Goal: Task Accomplishment & Management: Manage account settings

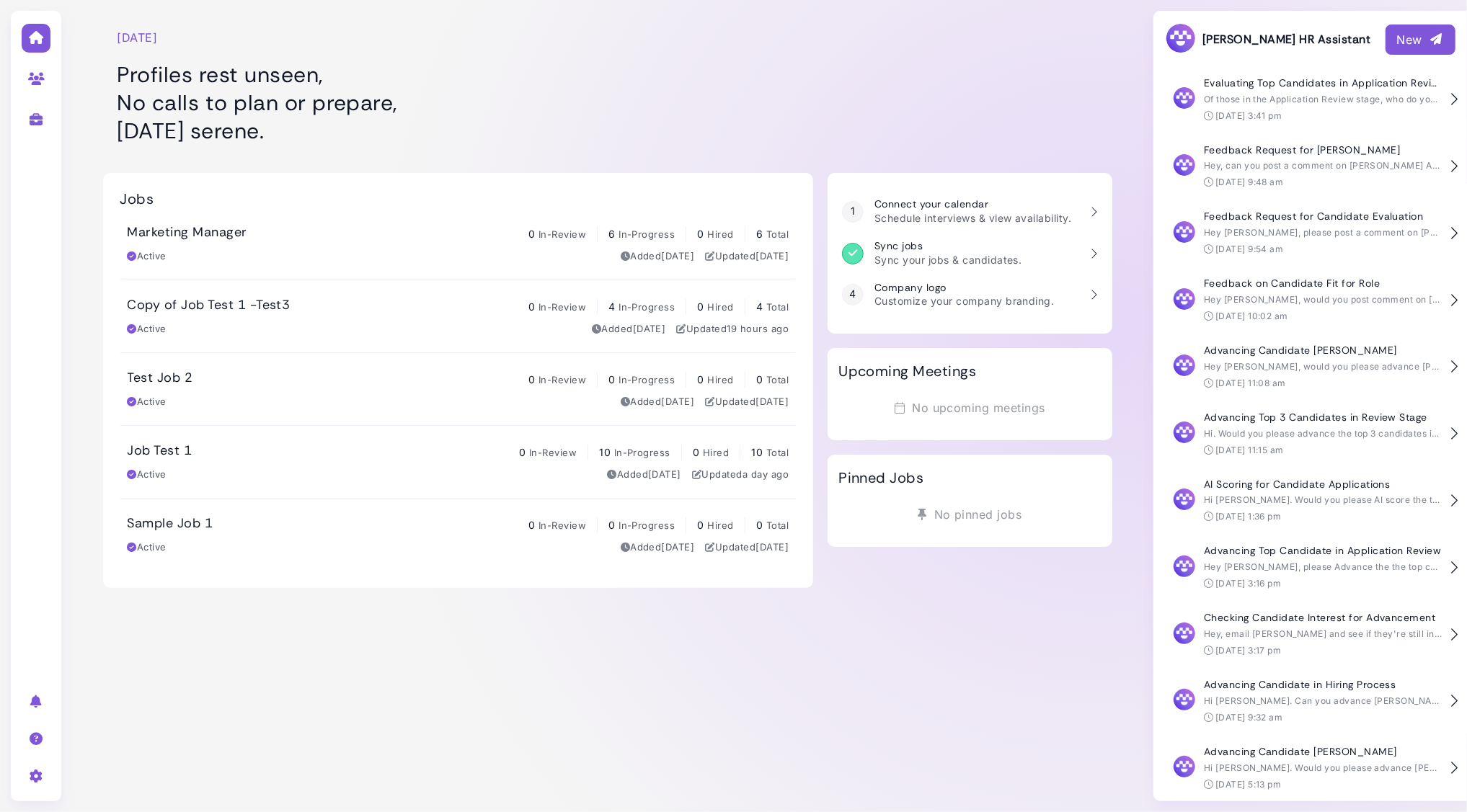
click at [588, 109] on h1 "Profiles rest unseen, No calls to plan or prepare, [DATE] serene." at bounding box center [458, 103] width 682 height 84
drag, startPoint x: 303, startPoint y: 296, endPoint x: 317, endPoint y: 264, distance: 34.9
click at [304, 296] on link "Copy of Job Test 1 -Test3 0 In-Review 4 In-Progress 0 Hired 4 Total Active Adde…" at bounding box center [458, 316] width 676 height 72
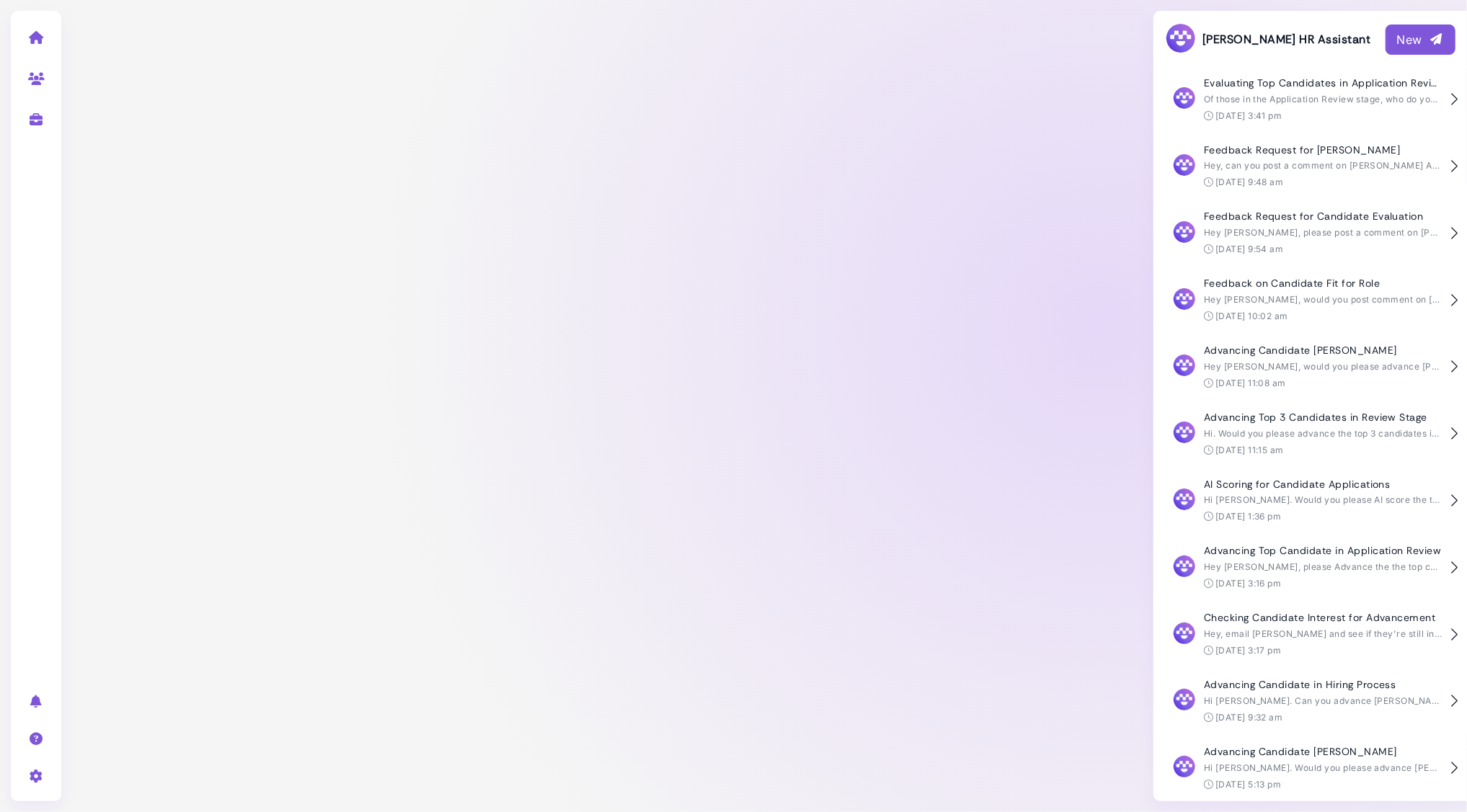
click at [322, 252] on div at bounding box center [607, 406] width 1070 height 812
click at [33, 41] on icon at bounding box center [36, 37] width 16 height 13
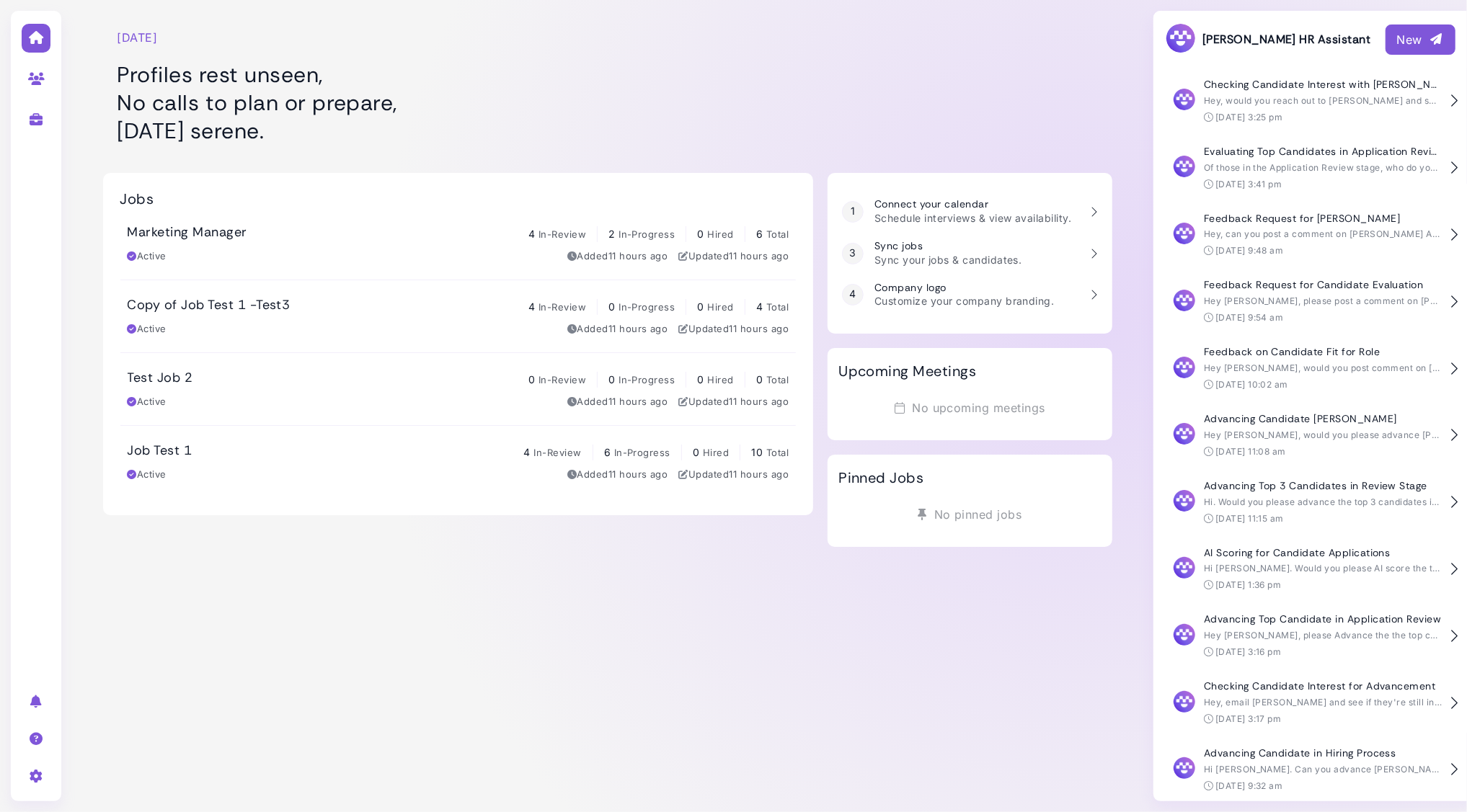
scroll to position [68, 0]
click at [374, 256] on div "Active Added 11 hours ago Updated 11 hours ago" at bounding box center [458, 257] width 661 height 15
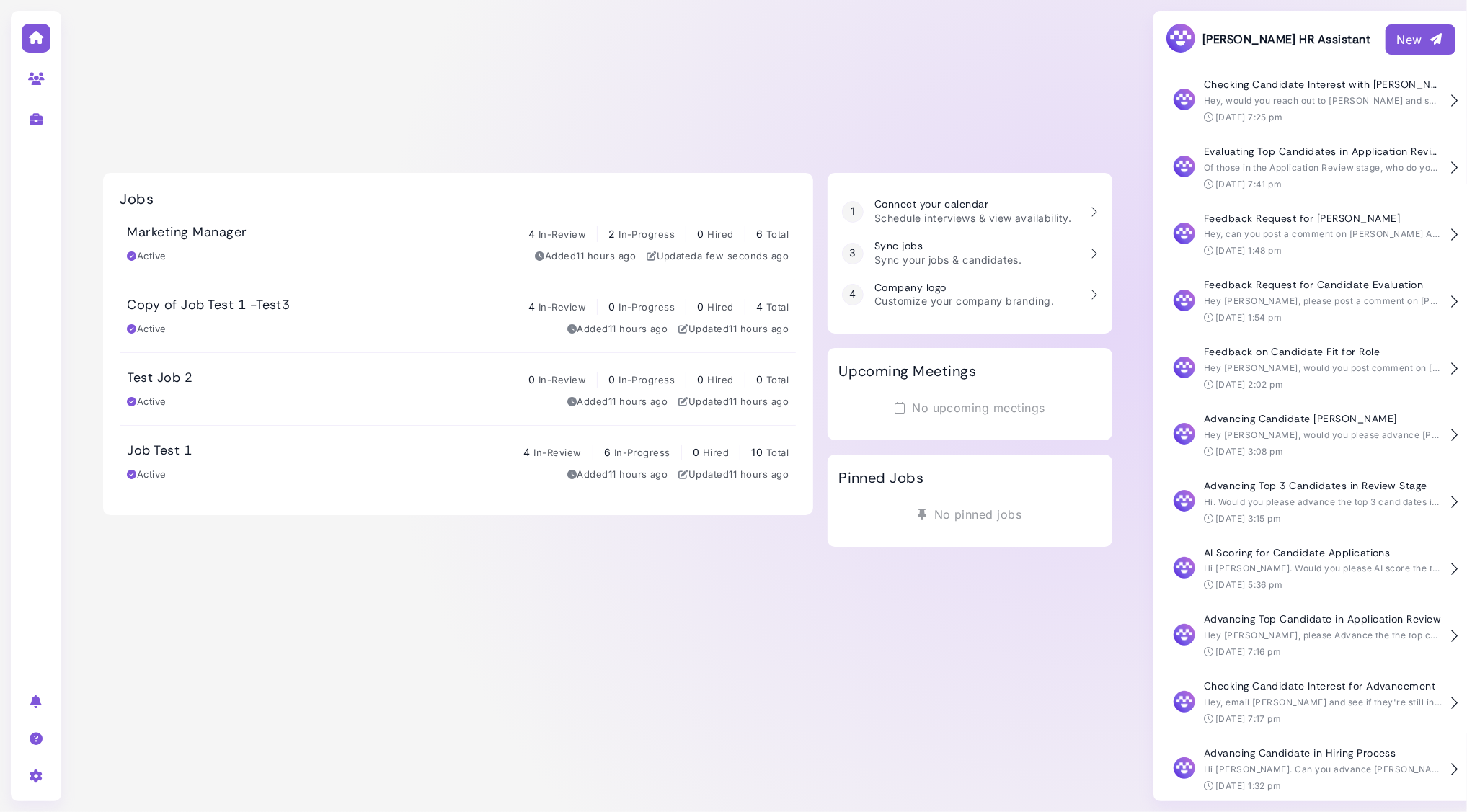
scroll to position [68, 0]
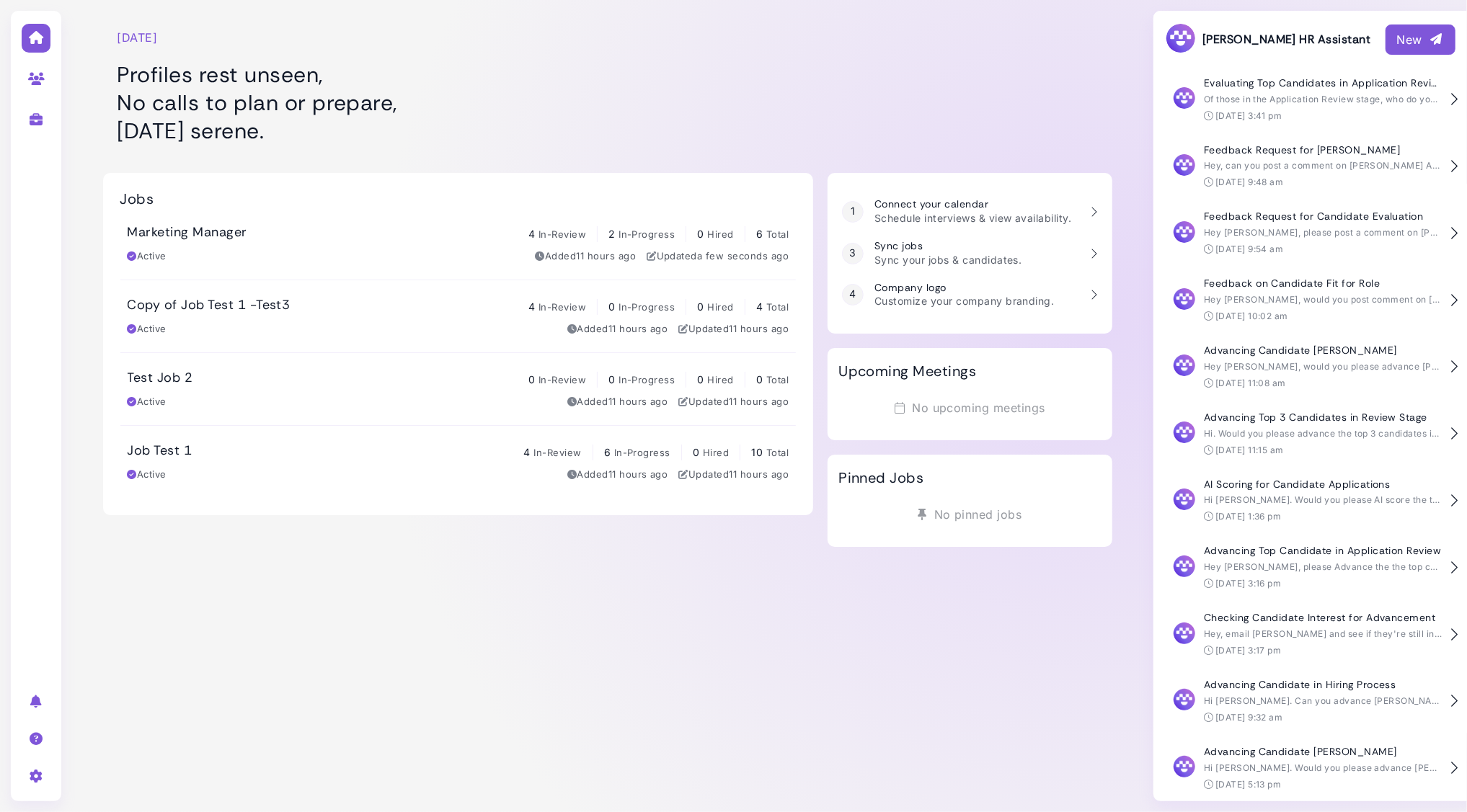
click at [296, 253] on div "Active Added 11 hours ago Updated a few seconds ago" at bounding box center [458, 257] width 661 height 15
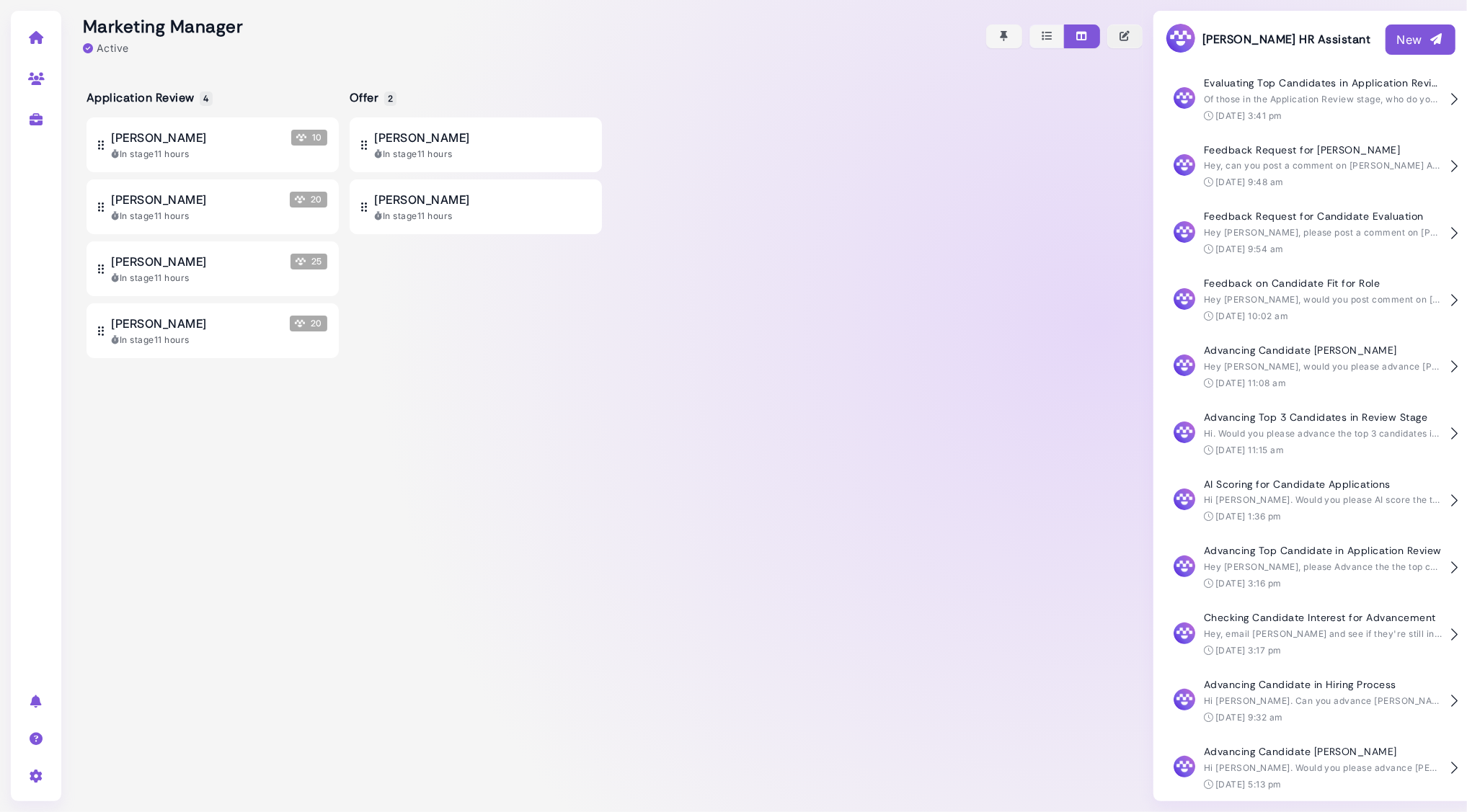
click at [1120, 36] on icon "button" at bounding box center [1125, 36] width 13 height 15
select select "********"
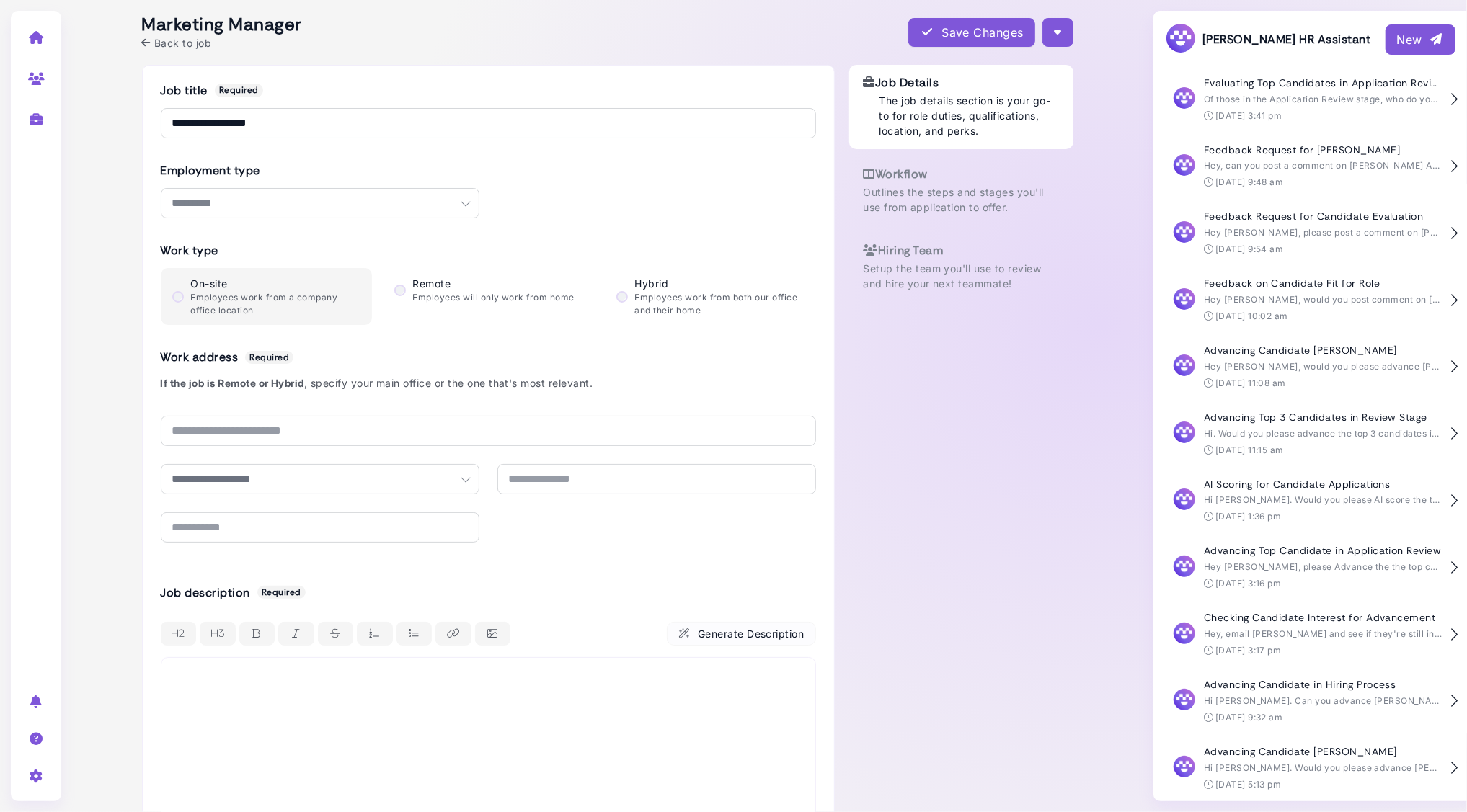
click at [911, 265] on p "Setup the team you'll use to review and hire your next teammate!" at bounding box center [960, 276] width 195 height 30
